Goal: Task Accomplishment & Management: Manage account settings

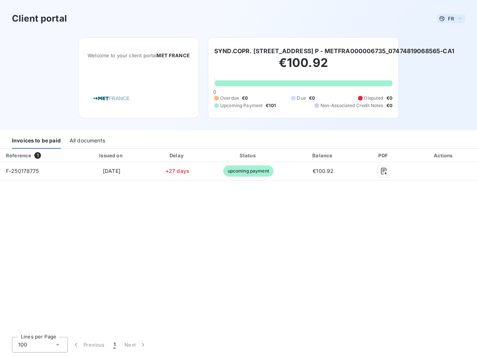
click at [451, 19] on span "FR" at bounding box center [451, 19] width 6 height 6
click at [346, 51] on h6 "SYND.COPR. [STREET_ADDRESS] P - METFRA000006735_07474819068565-CA1" at bounding box center [334, 51] width 240 height 9
click at [36, 141] on div "Invoices to be paid" at bounding box center [36, 141] width 49 height 16
click at [87, 141] on div "All documents" at bounding box center [87, 141] width 35 height 16
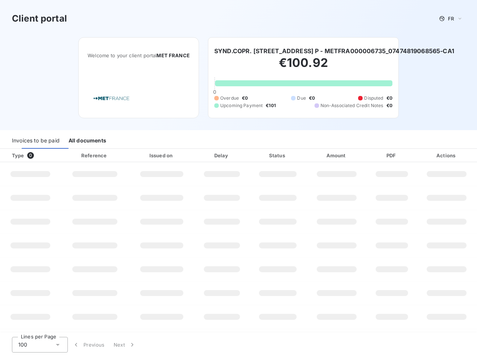
click at [38, 156] on div "Type 0" at bounding box center [32, 155] width 51 height 7
click at [111, 156] on div "Reference" at bounding box center [95, 155] width 66 height 7
